Goal: Find contact information: Find contact information

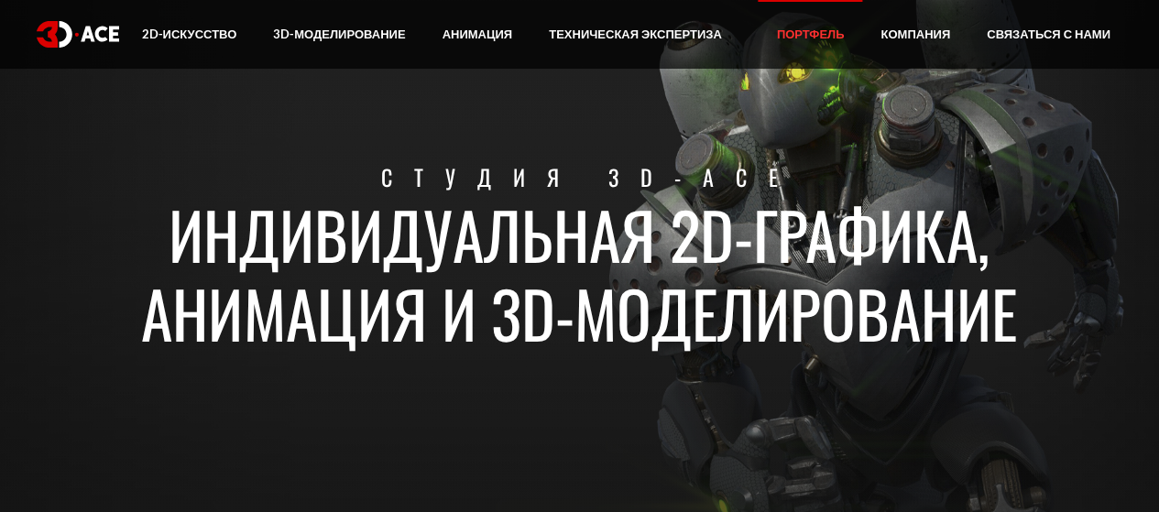
click at [799, 32] on font "Портфель" at bounding box center [811, 34] width 68 height 15
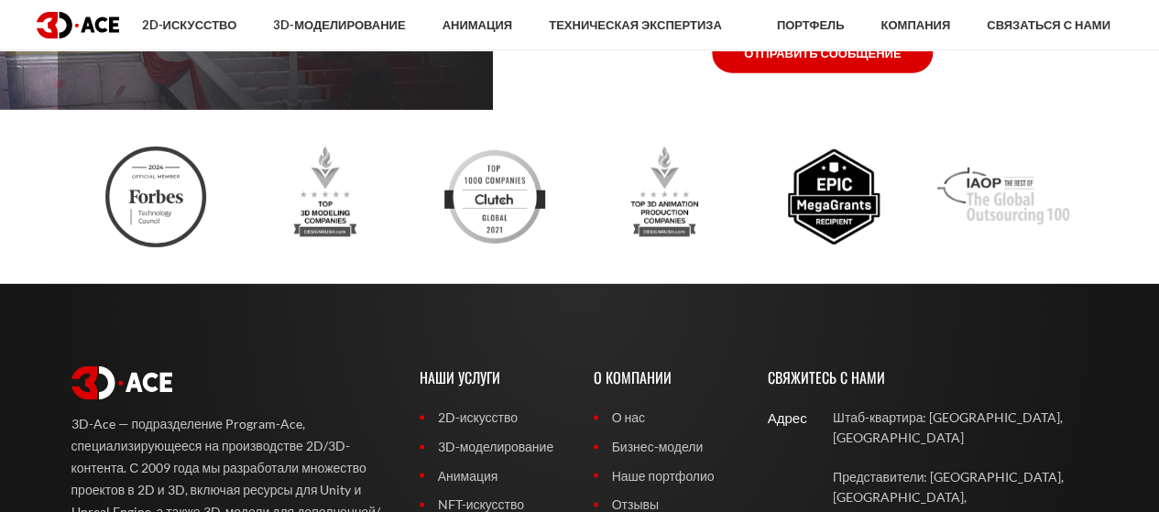
scroll to position [13413, 0]
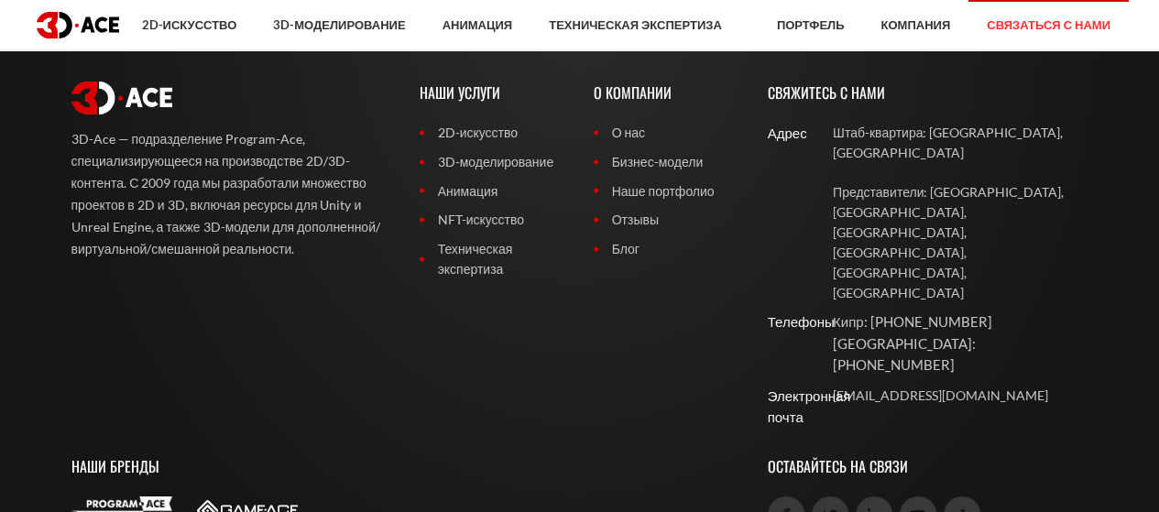
click at [988, 39] on link "Связаться с нами" at bounding box center [1048, 25] width 160 height 50
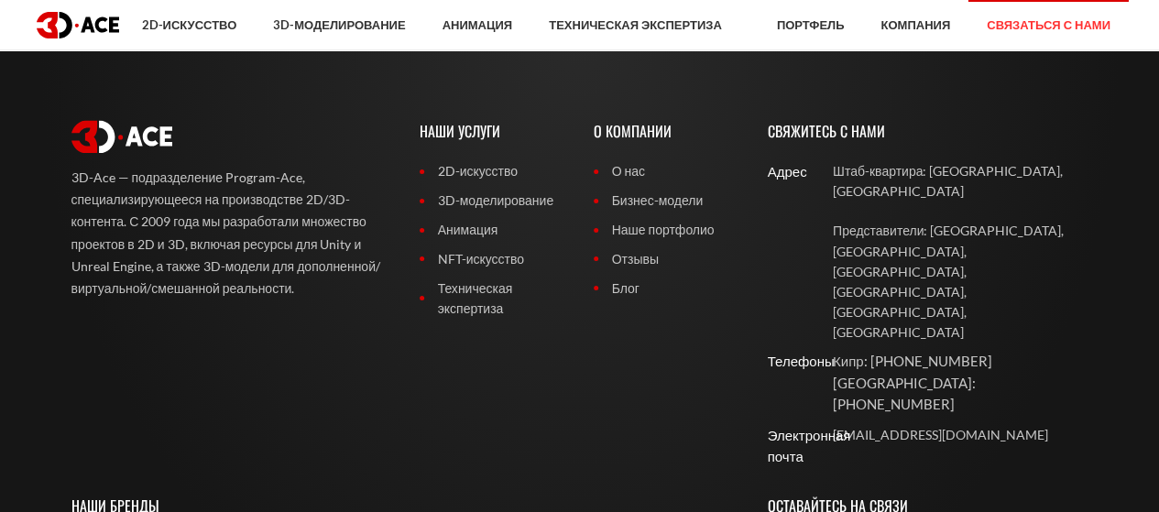
scroll to position [1398, 0]
